Goal: Navigation & Orientation: Find specific page/section

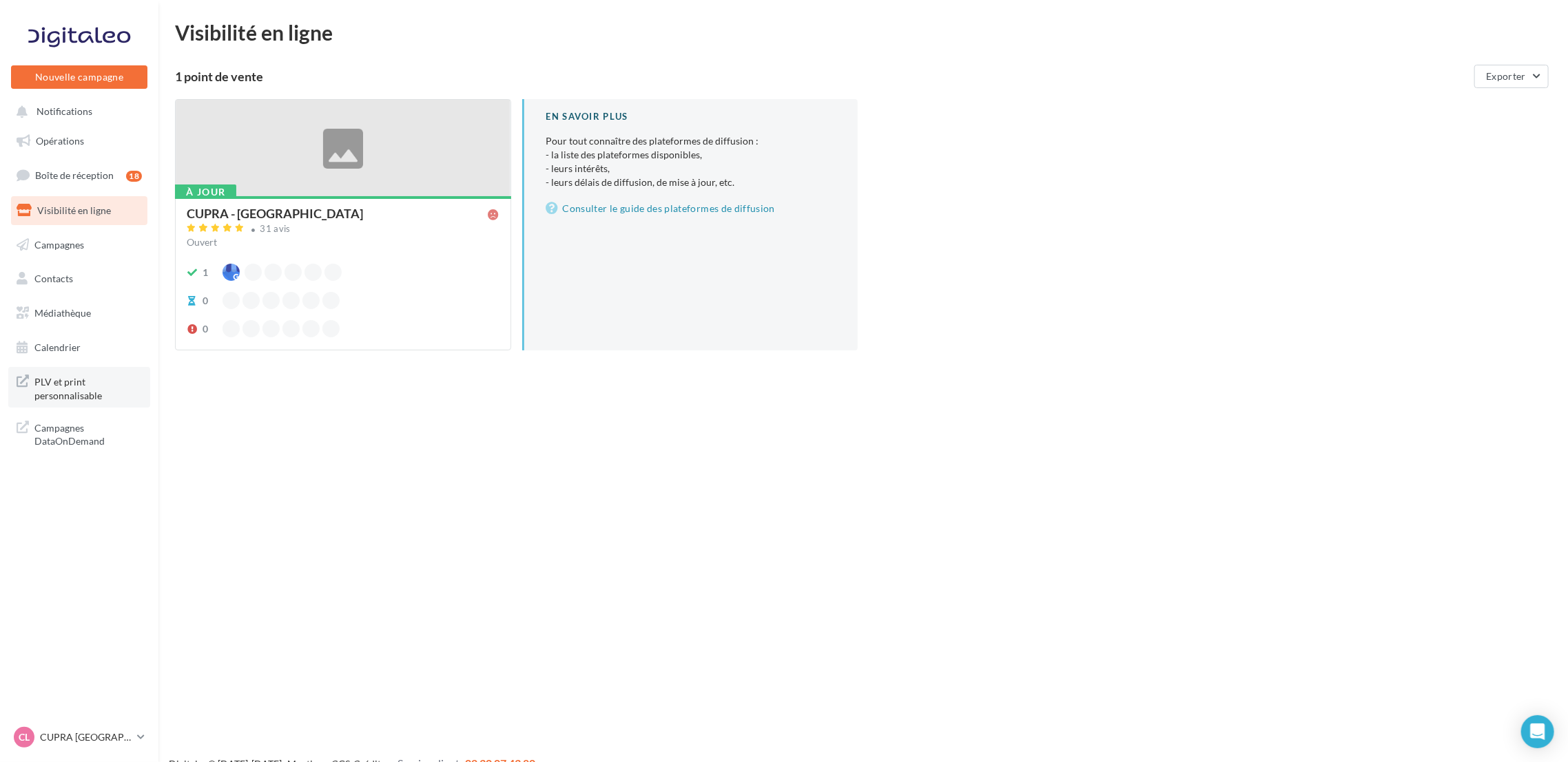
click at [100, 387] on span "PLV et print personnalisable" at bounding box center [88, 388] width 107 height 30
